Goal: Find specific page/section: Find specific page/section

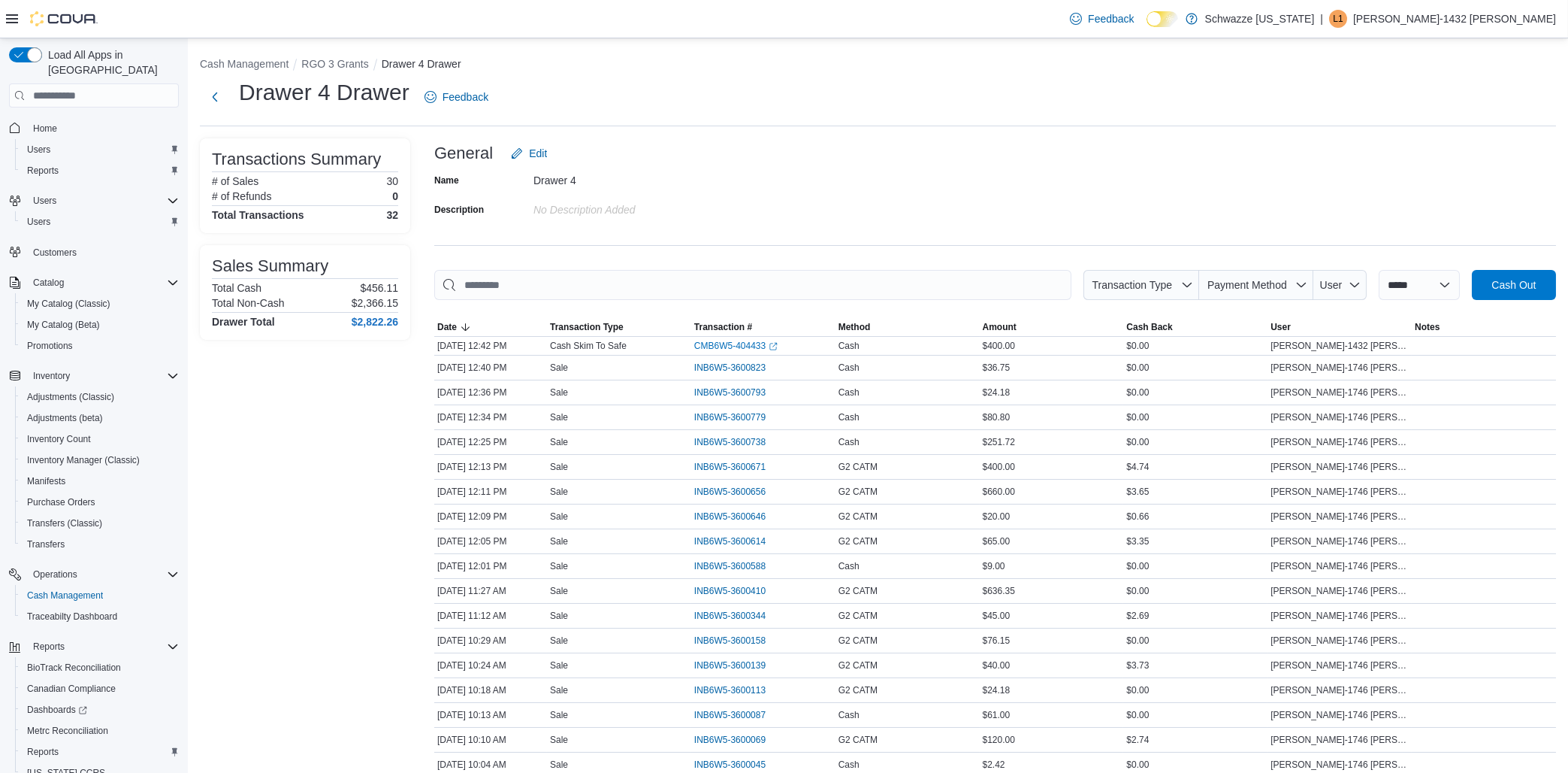
scroll to position [53, 0]
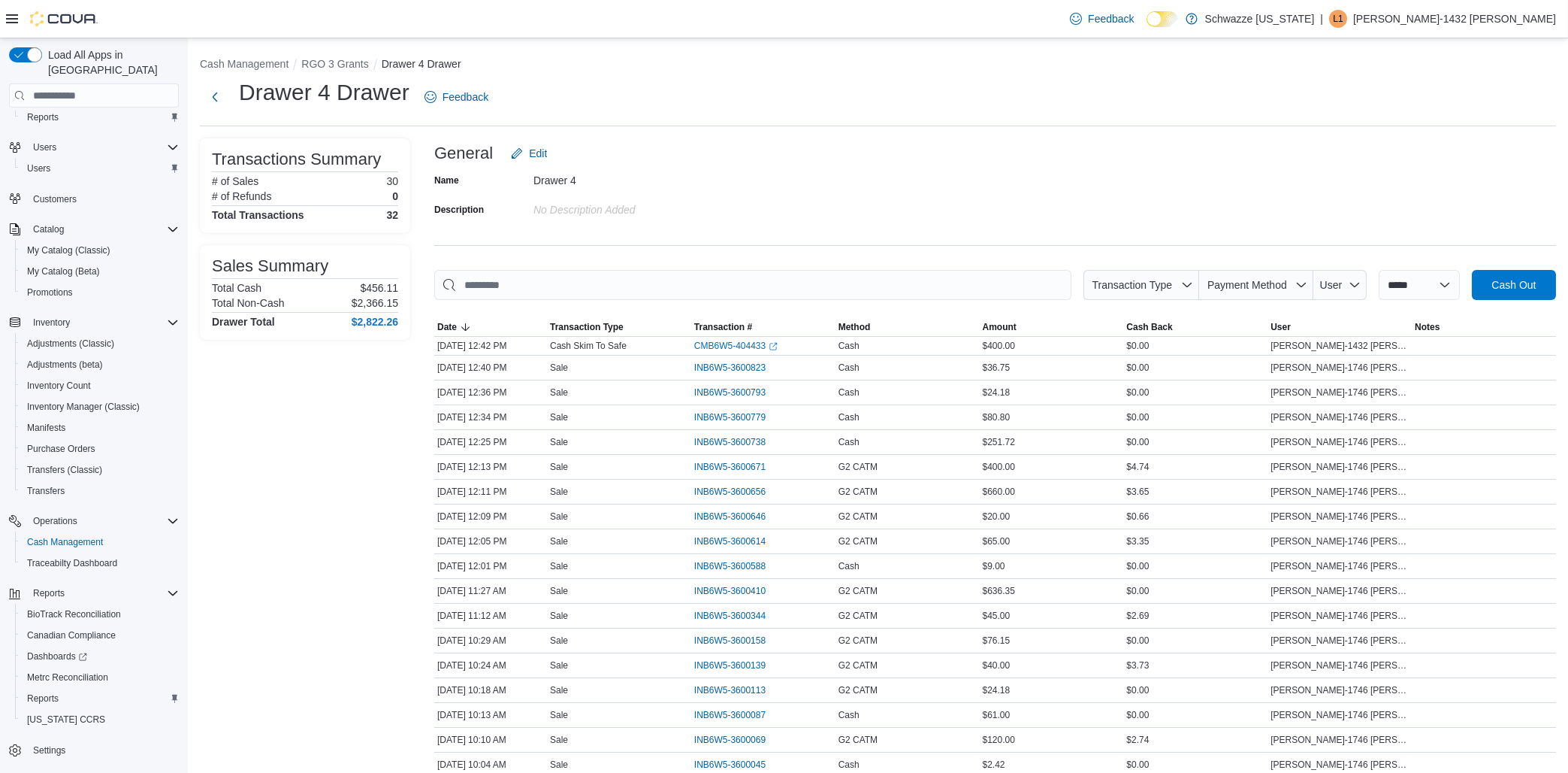
click at [1467, 15] on p "Lacy-1432 Manning" at bounding box center [1454, 18] width 203 height 18
click at [1465, 142] on span "Sign Out" at bounding box center [1459, 149] width 41 height 15
